Goal: Find contact information: Find contact information

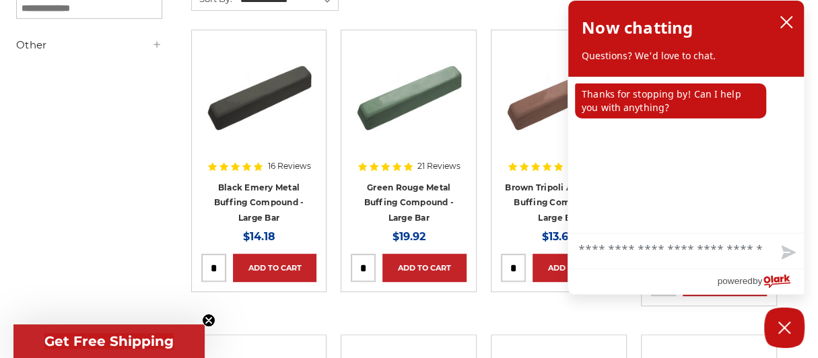
scroll to position [404, 0]
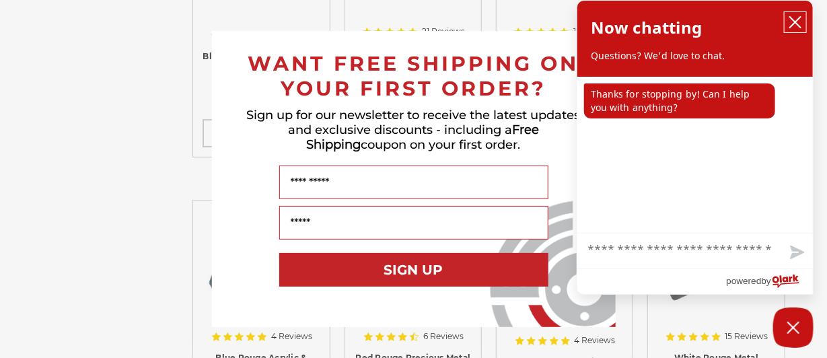
click at [800, 20] on icon "close chatbox" at bounding box center [795, 21] width 13 height 13
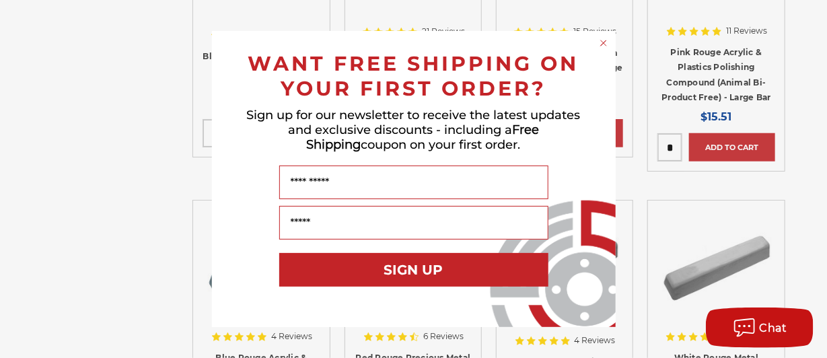
click at [606, 44] on circle "Close dialog" at bounding box center [603, 43] width 13 height 13
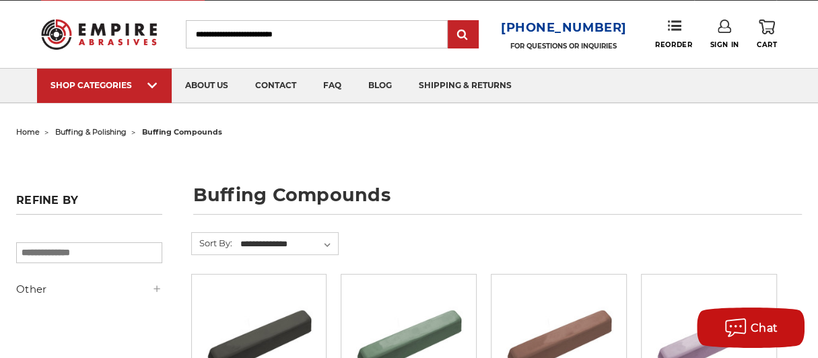
scroll to position [0, 0]
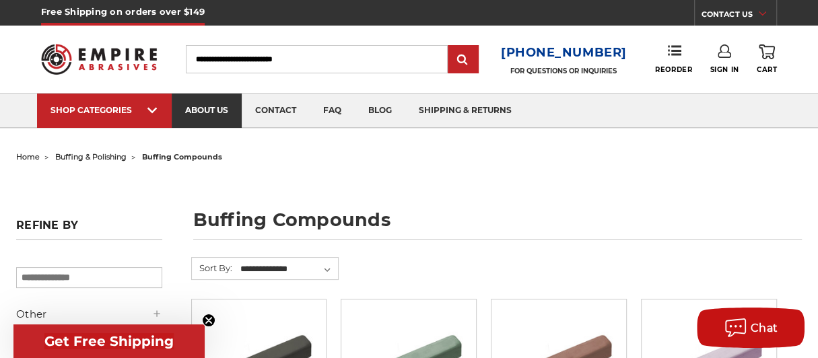
click at [191, 106] on link "about us" at bounding box center [207, 111] width 70 height 34
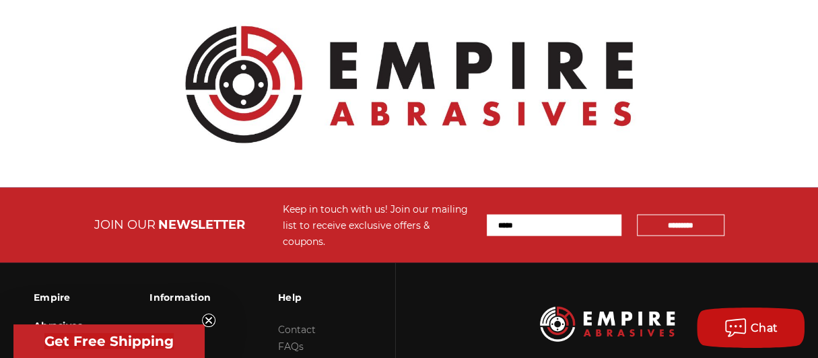
scroll to position [1744, 0]
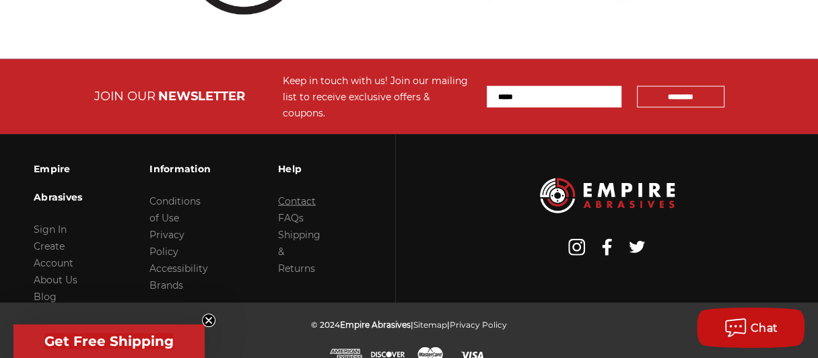
click at [297, 195] on link "Contact" at bounding box center [297, 201] width 38 height 12
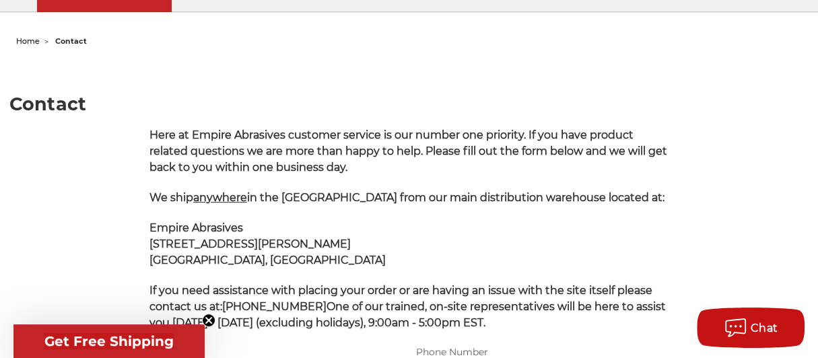
scroll to position [135, 0]
